Goal: Task Accomplishment & Management: Manage account settings

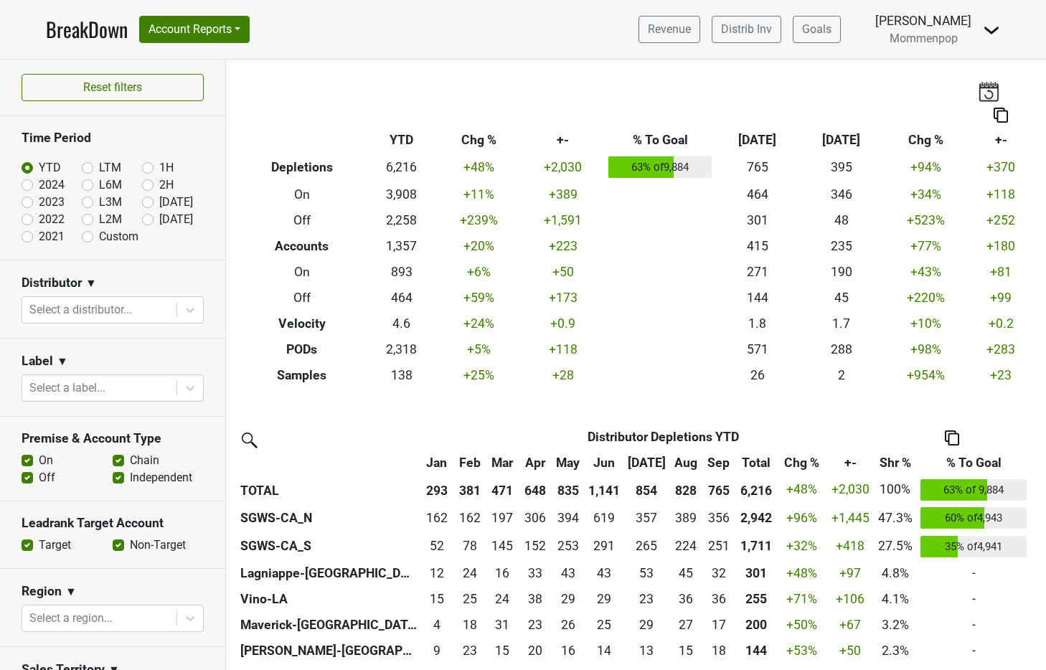
click at [972, 37] on div "Revenue Distrib Inv Goals Anne Cameron Mommenpop Control Center Open Leadrank L…" at bounding box center [813, 29] width 373 height 36
click at [992, 32] on img at bounding box center [990, 30] width 17 height 17
click at [953, 102] on link "Logout" at bounding box center [942, 104] width 113 height 23
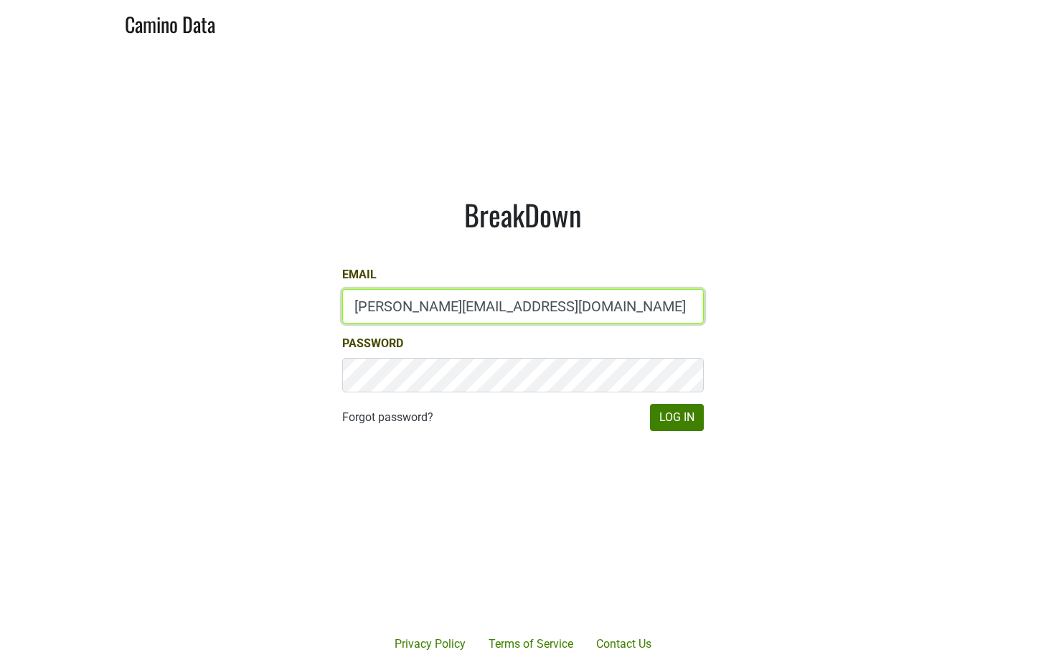
click at [406, 318] on input "anne@mommenpop.com" at bounding box center [522, 306] width 361 height 34
type input "sales@brickandmortarwines.com"
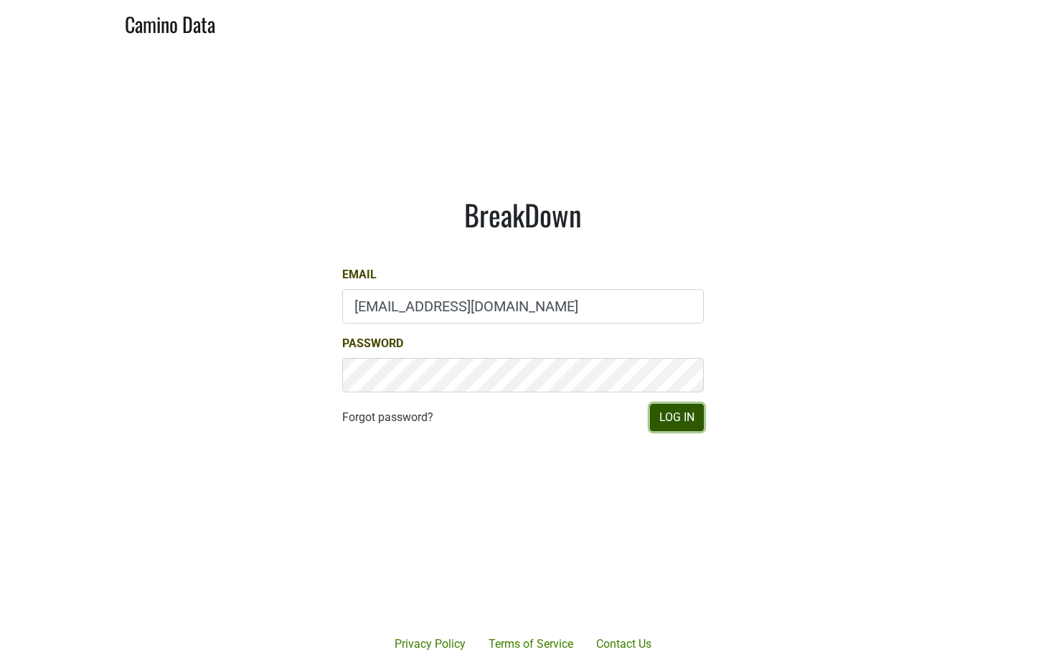
click at [676, 412] on button "Log In" at bounding box center [677, 417] width 54 height 27
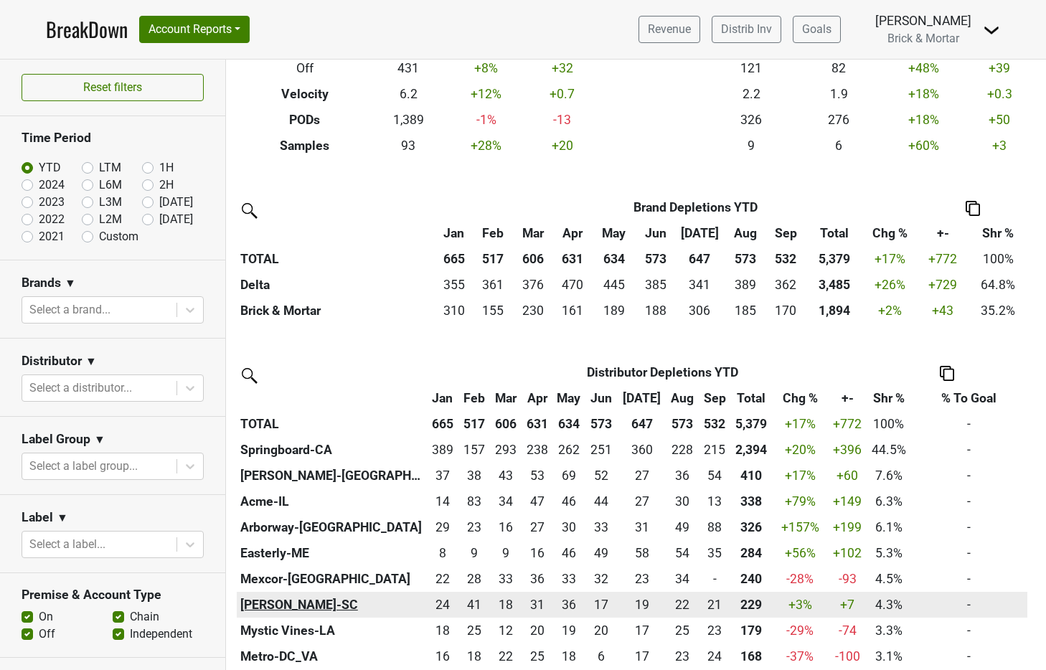
scroll to position [133, 0]
